Goal: Transaction & Acquisition: Purchase product/service

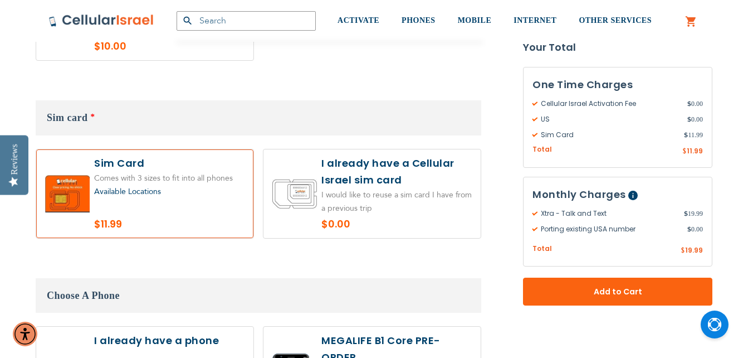
scroll to position [1031, 0]
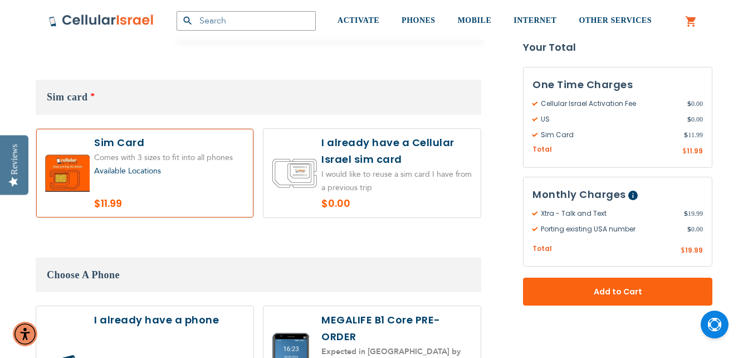
click at [156, 173] on label at bounding box center [144, 173] width 217 height 89
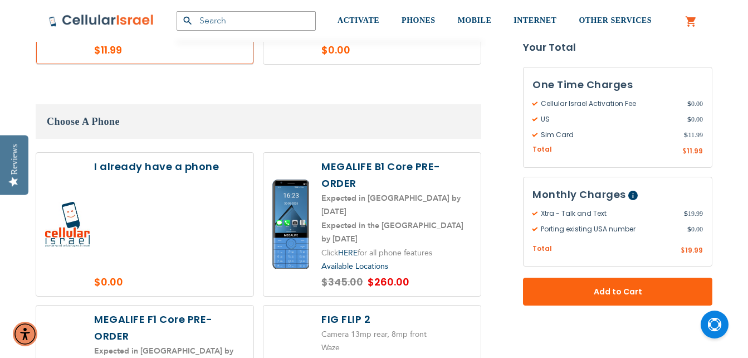
scroll to position [1198, 0]
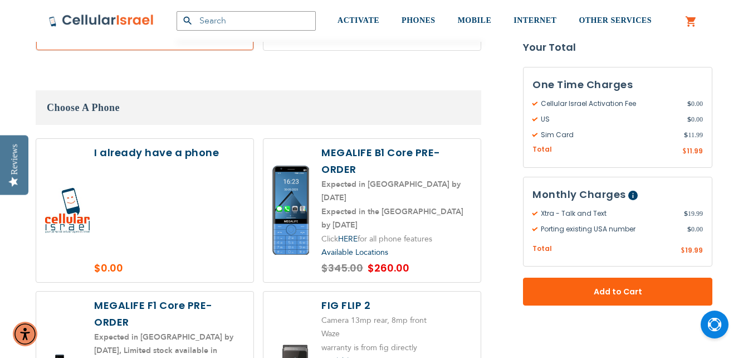
click at [144, 188] on label at bounding box center [144, 210] width 217 height 143
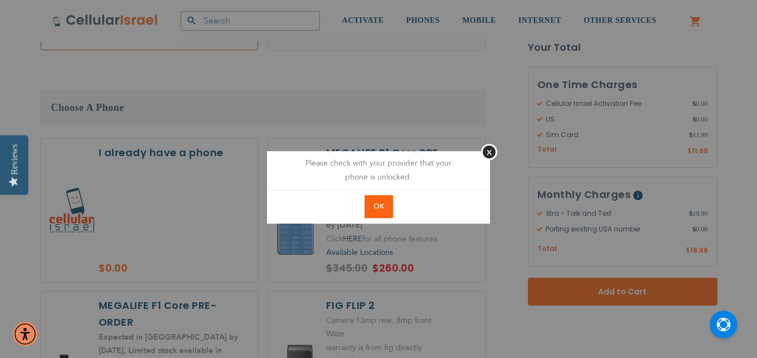
click at [377, 206] on span "OK" at bounding box center [378, 206] width 11 height 10
radio input "true"
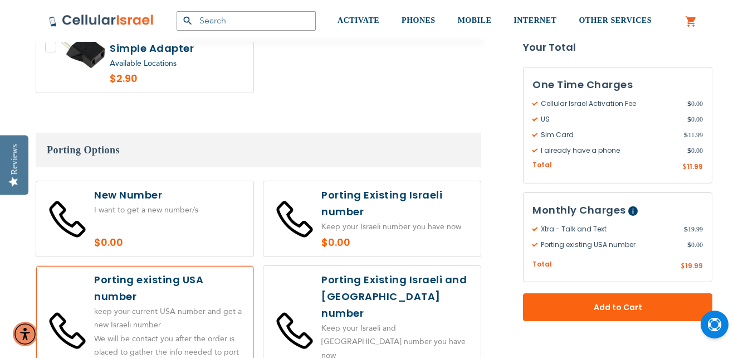
scroll to position [2333, 0]
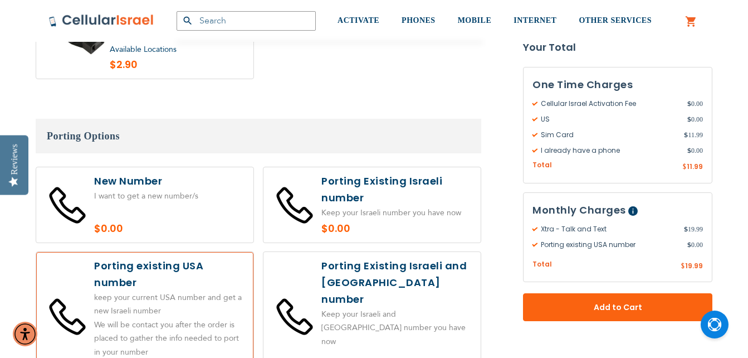
click at [177, 264] on label at bounding box center [144, 317] width 217 height 130
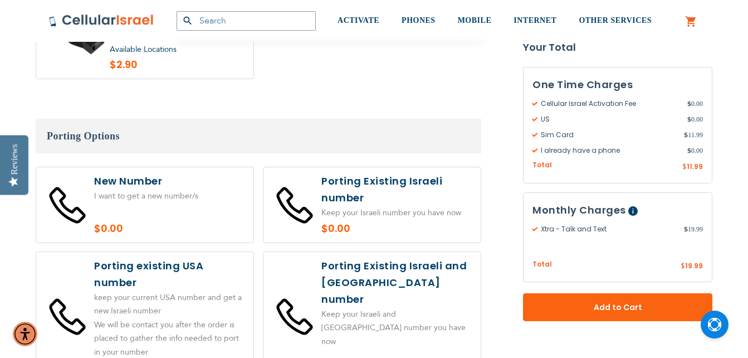
click at [177, 264] on label at bounding box center [144, 317] width 217 height 130
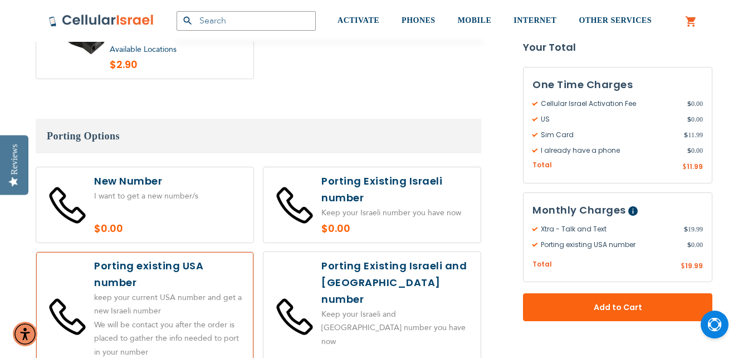
click at [177, 264] on label at bounding box center [144, 317] width 217 height 130
radio input "true"
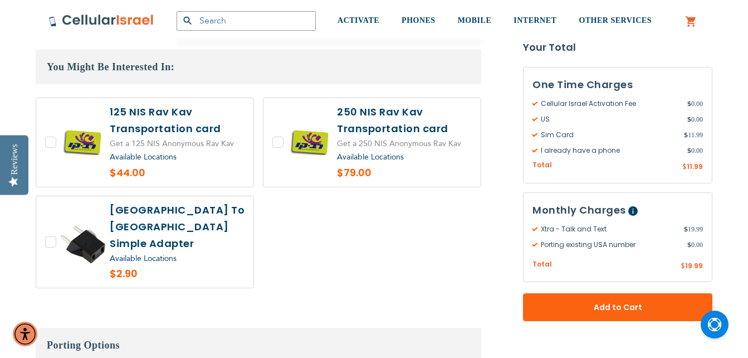
scroll to position [2082, 0]
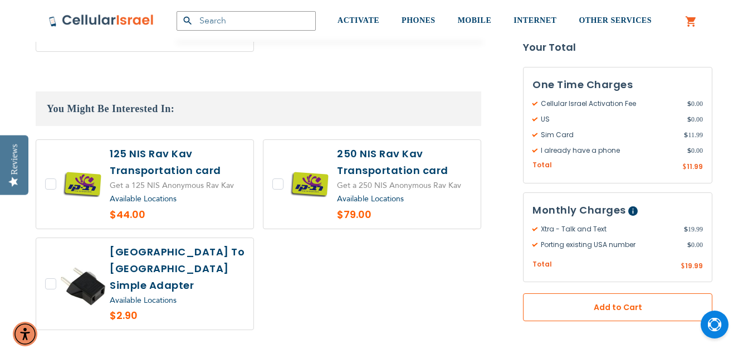
click at [643, 301] on span "Add to Cart" at bounding box center [618, 307] width 116 height 12
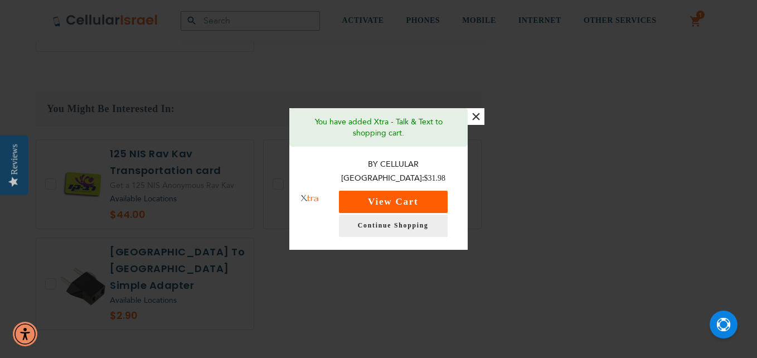
click at [410, 197] on button "View Cart" at bounding box center [393, 202] width 109 height 22
